Goal: Task Accomplishment & Management: Complete application form

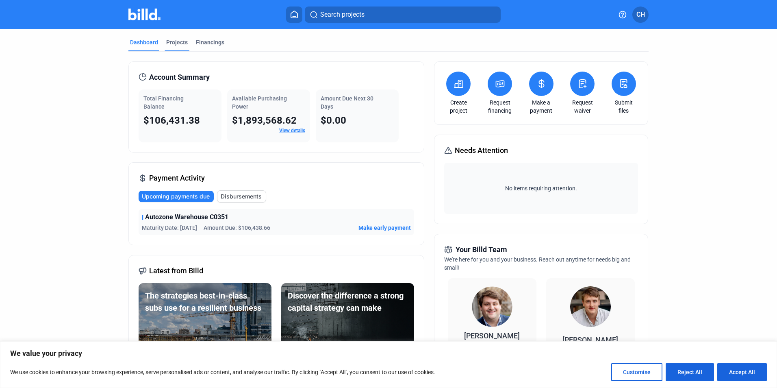
click at [173, 38] on div "Projects" at bounding box center [177, 42] width 22 height 8
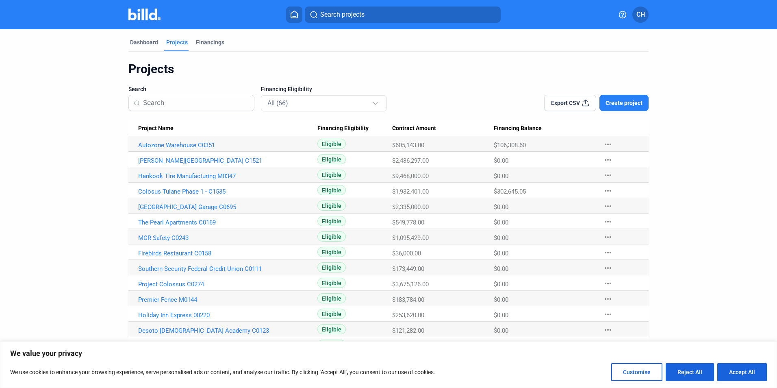
click at [624, 101] on span "Create project" at bounding box center [623, 103] width 37 height 8
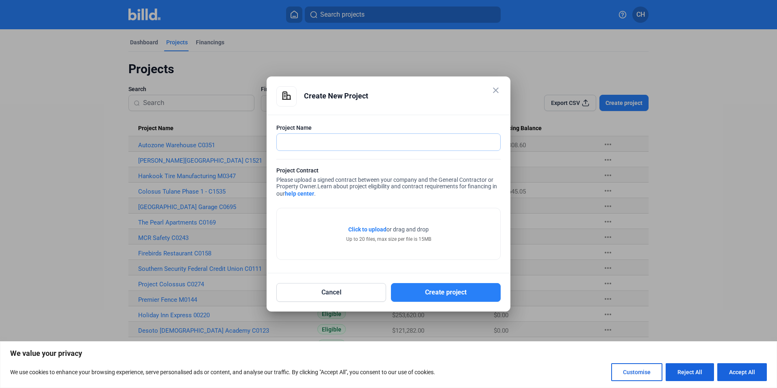
click at [345, 141] on input "text" at bounding box center [384, 142] width 214 height 17
type input "Hankook Tire - BDA N0008"
click at [372, 229] on span "Click to upload" at bounding box center [367, 229] width 38 height 6
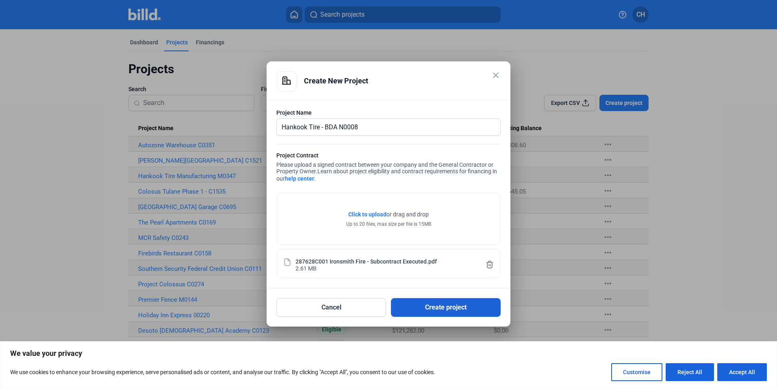
click at [442, 307] on button "Create project" at bounding box center [446, 307] width 110 height 19
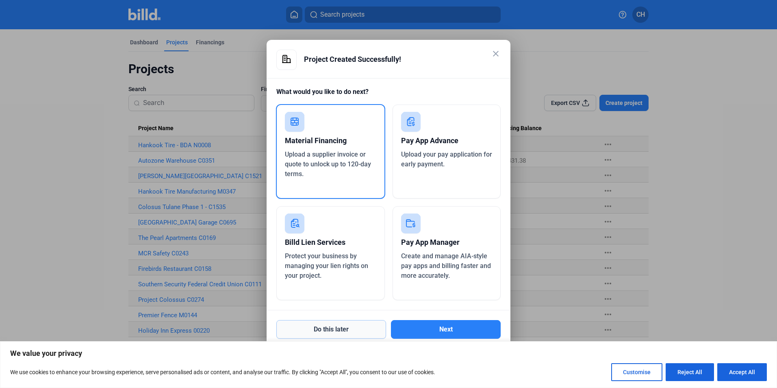
click at [359, 325] on button "Do this later" at bounding box center [331, 329] width 110 height 19
